Goal: Task Accomplishment & Management: Manage account settings

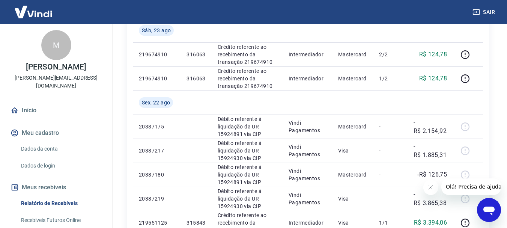
scroll to position [626, 0]
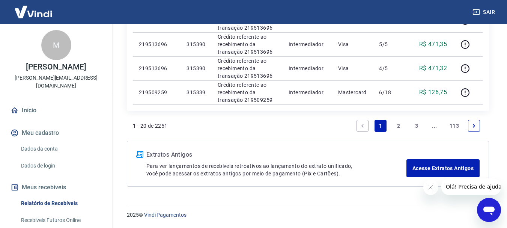
click at [396, 128] on link "2" at bounding box center [399, 126] width 12 height 12
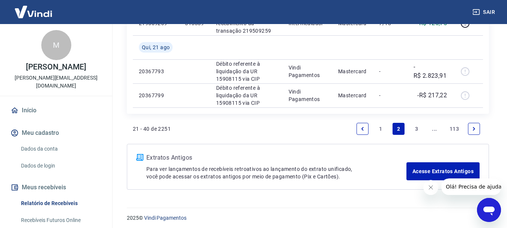
scroll to position [578, 0]
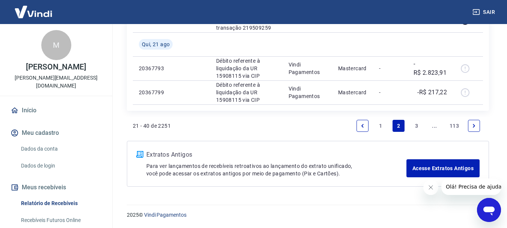
click at [421, 124] on link "3" at bounding box center [417, 126] width 12 height 12
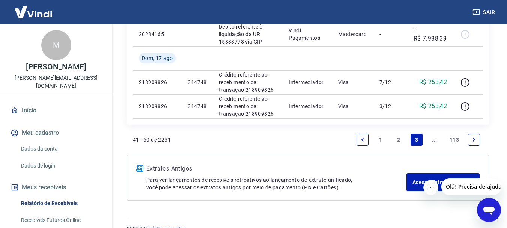
scroll to position [602, 0]
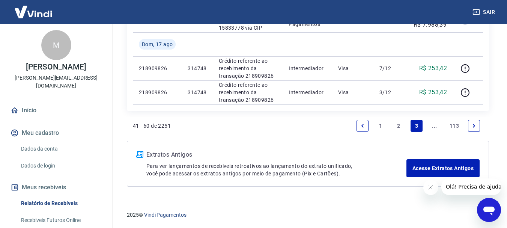
click at [432, 125] on link "..." at bounding box center [435, 126] width 12 height 12
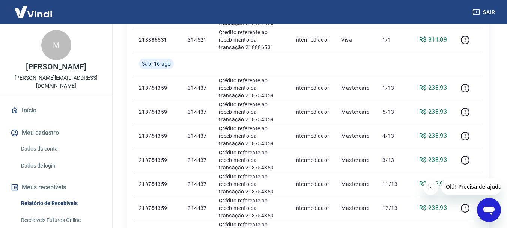
scroll to position [578, 0]
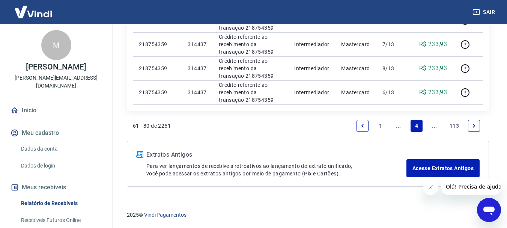
click at [402, 129] on link "..." at bounding box center [399, 126] width 12 height 12
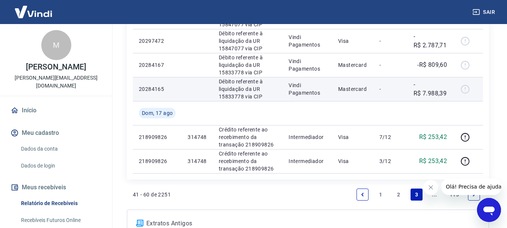
scroll to position [526, 0]
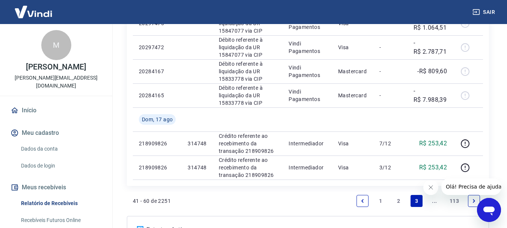
click at [383, 201] on link "1" at bounding box center [381, 201] width 12 height 12
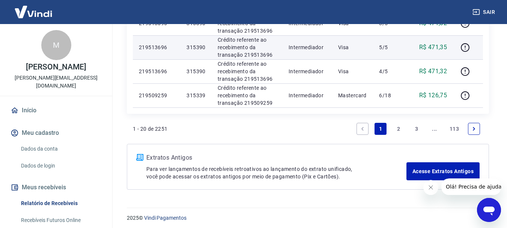
scroll to position [626, 0]
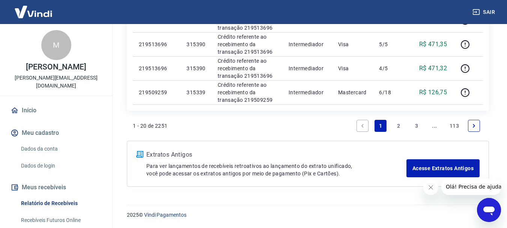
click at [400, 129] on link "2" at bounding box center [399, 126] width 12 height 12
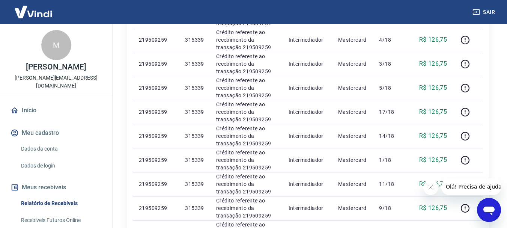
scroll to position [578, 0]
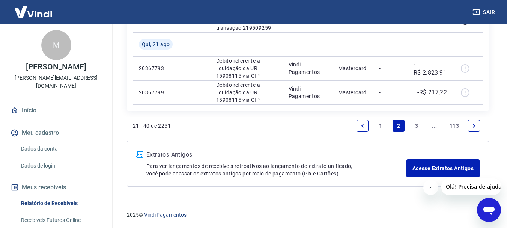
click at [413, 127] on link "3" at bounding box center [417, 126] width 12 height 12
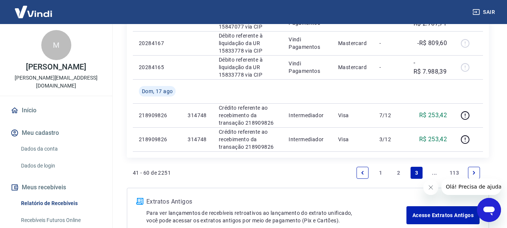
scroll to position [602, 0]
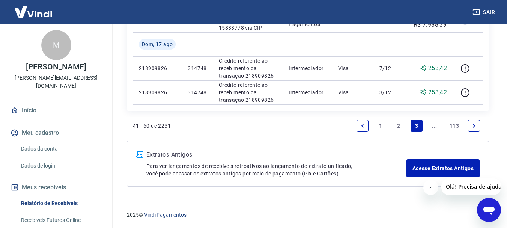
click at [380, 128] on link "1" at bounding box center [381, 126] width 12 height 12
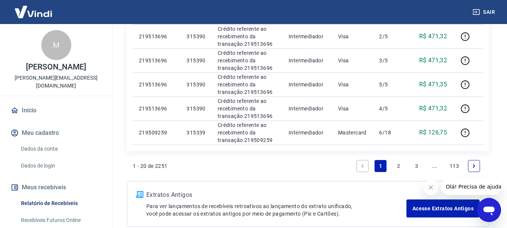
scroll to position [626, 0]
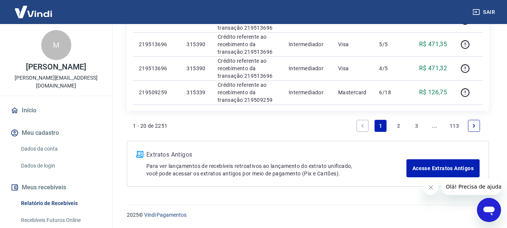
click at [394, 126] on link "2" at bounding box center [399, 126] width 12 height 12
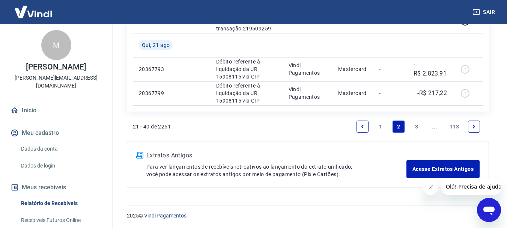
scroll to position [578, 0]
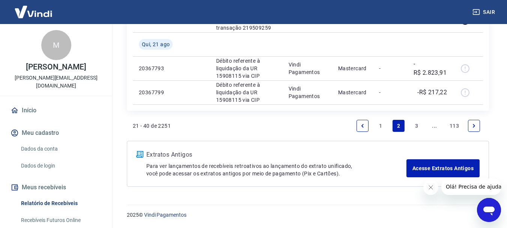
click at [416, 125] on link "3" at bounding box center [417, 126] width 12 height 12
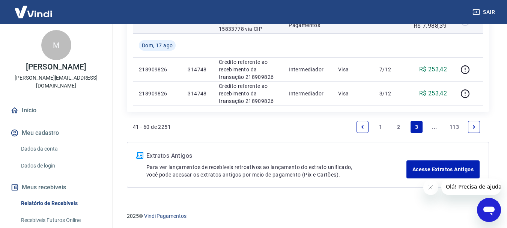
scroll to position [602, 0]
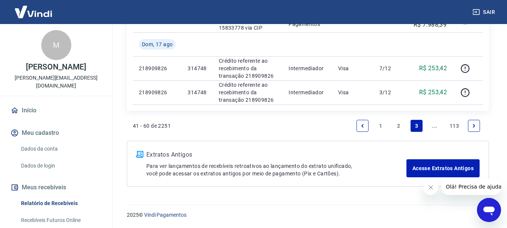
click at [436, 126] on link "..." at bounding box center [435, 126] width 12 height 12
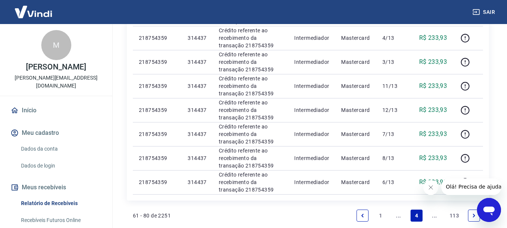
scroll to position [578, 0]
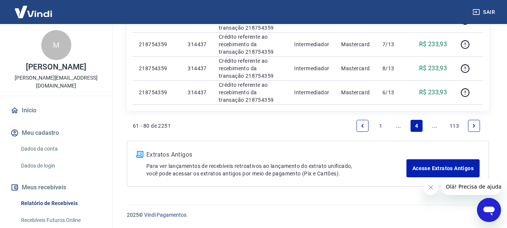
click at [434, 125] on link "..." at bounding box center [435, 126] width 12 height 12
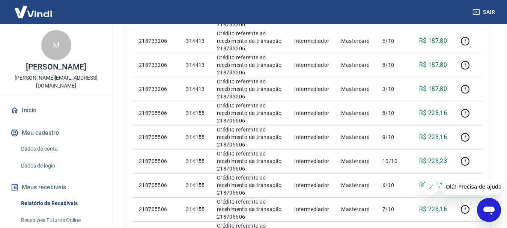
scroll to position [554, 0]
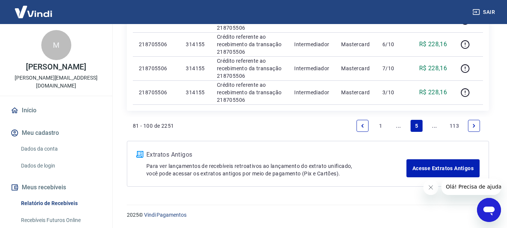
click at [436, 126] on link "..." at bounding box center [435, 126] width 12 height 12
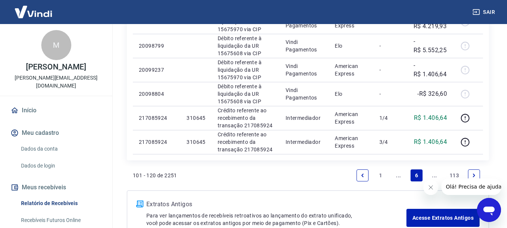
scroll to position [578, 0]
